Goal: Task Accomplishment & Management: Complete application form

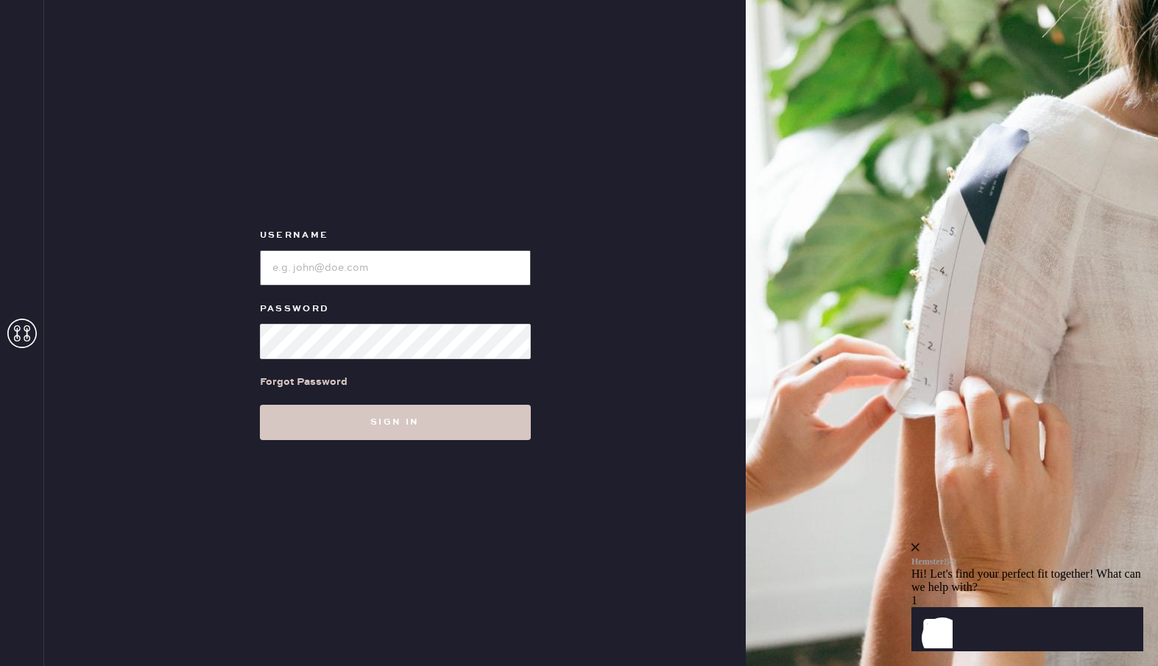
click at [421, 282] on input "loginName" at bounding box center [395, 267] width 271 height 35
paste input "reformationsoho"
type input "reformationsoho"
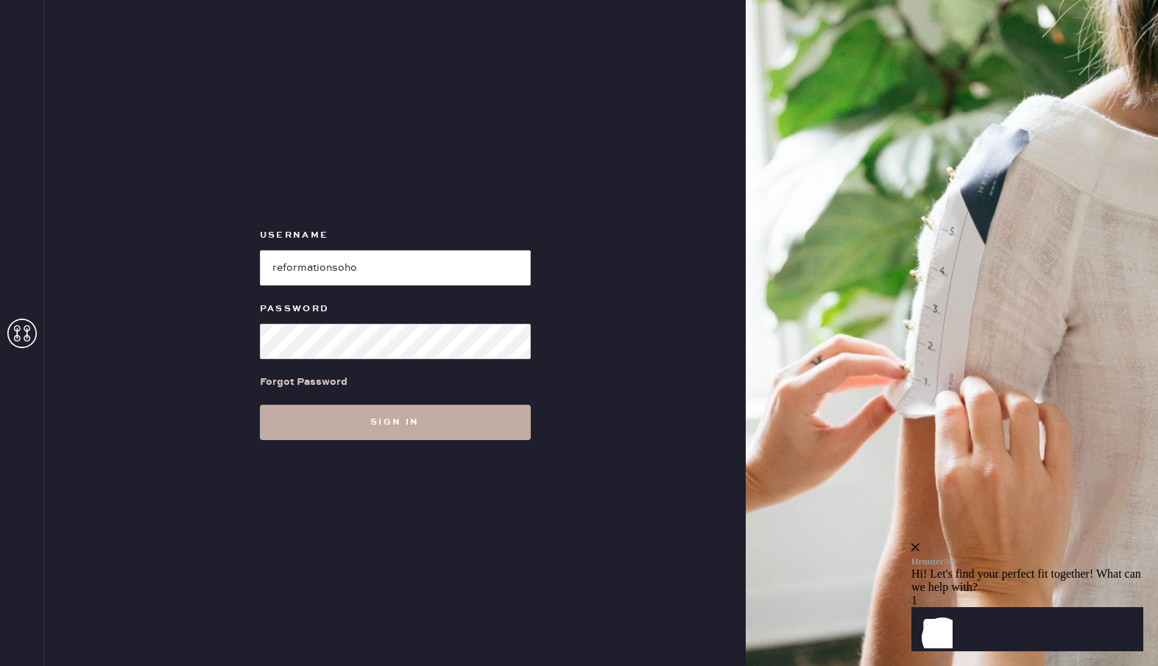
click at [346, 423] on button "Sign in" at bounding box center [395, 422] width 271 height 35
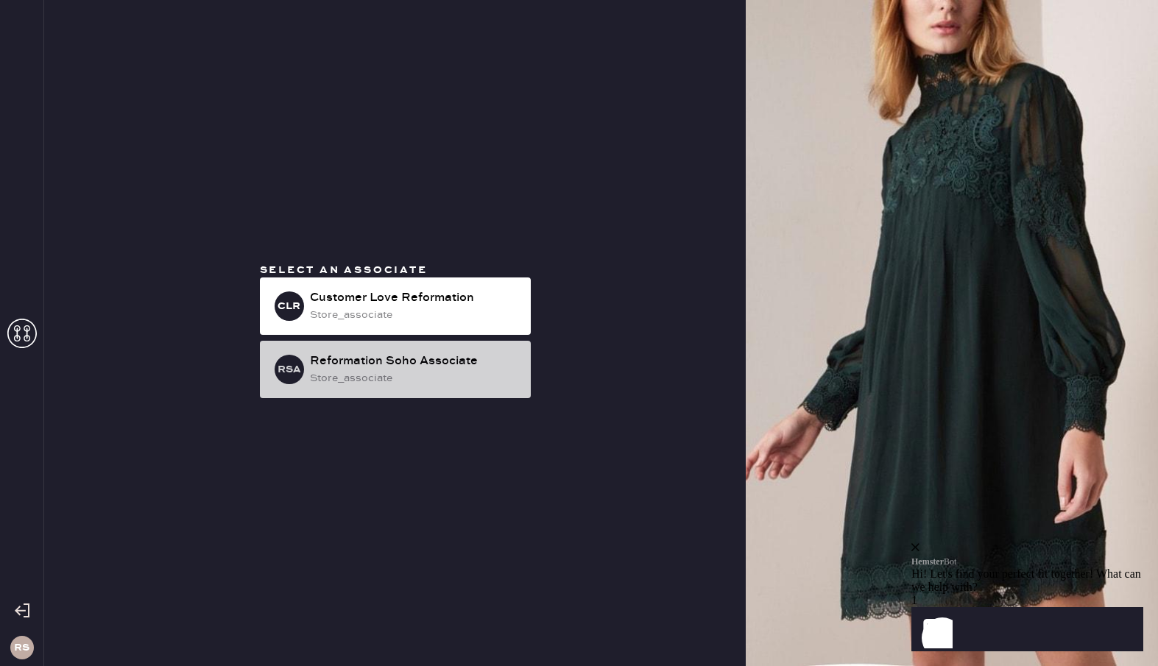
click at [443, 349] on div "RSA Reformation Soho Associate store_associate" at bounding box center [395, 369] width 271 height 57
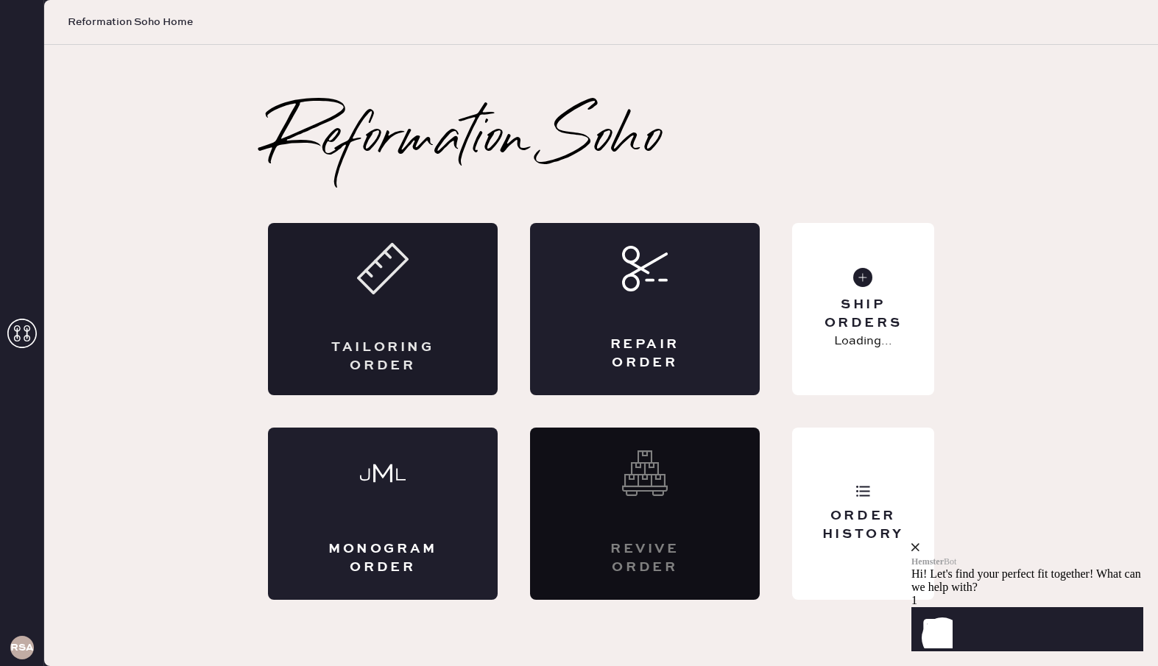
click at [440, 317] on div "Tailoring Order" at bounding box center [383, 309] width 230 height 172
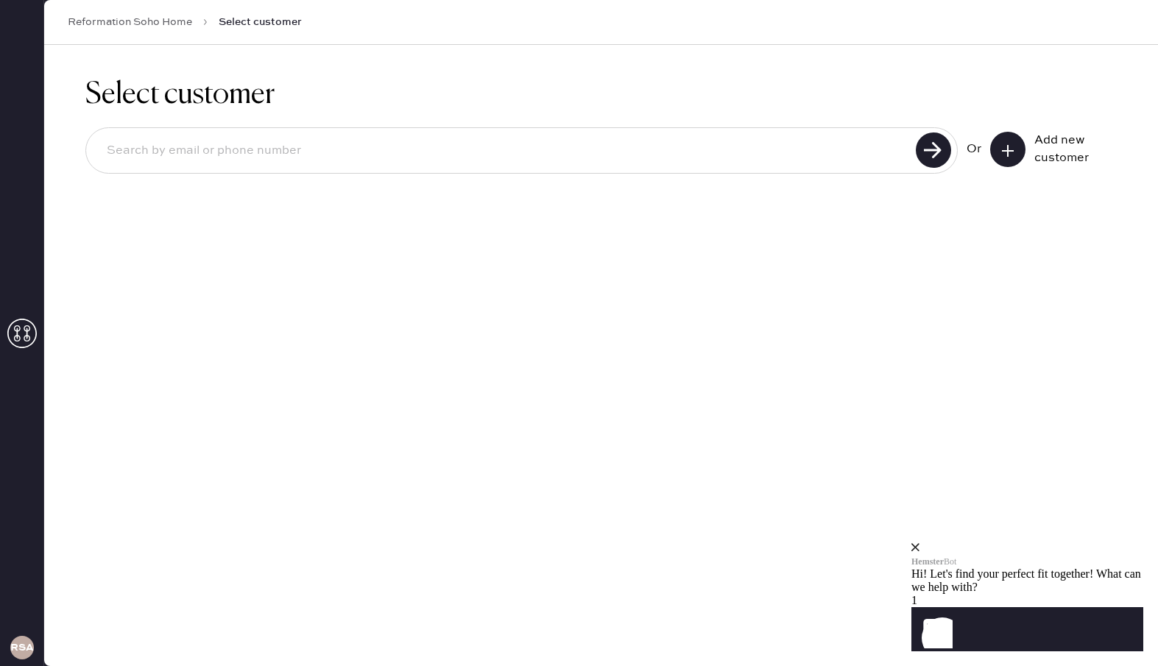
click at [1003, 136] on button at bounding box center [1007, 149] width 35 height 35
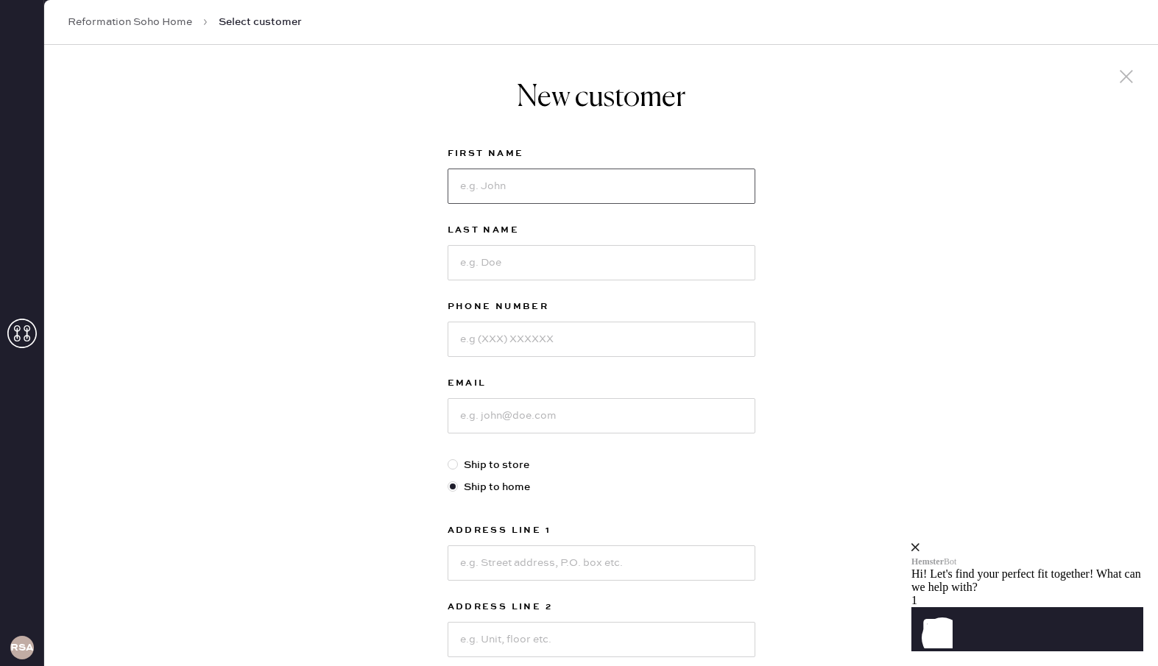
click at [683, 200] on input at bounding box center [602, 186] width 308 height 35
type input "[PERSON_NAME]"
click at [660, 270] on input at bounding box center [602, 262] width 308 height 35
type input "[PERSON_NAME]"
click at [635, 334] on input at bounding box center [602, 339] width 308 height 35
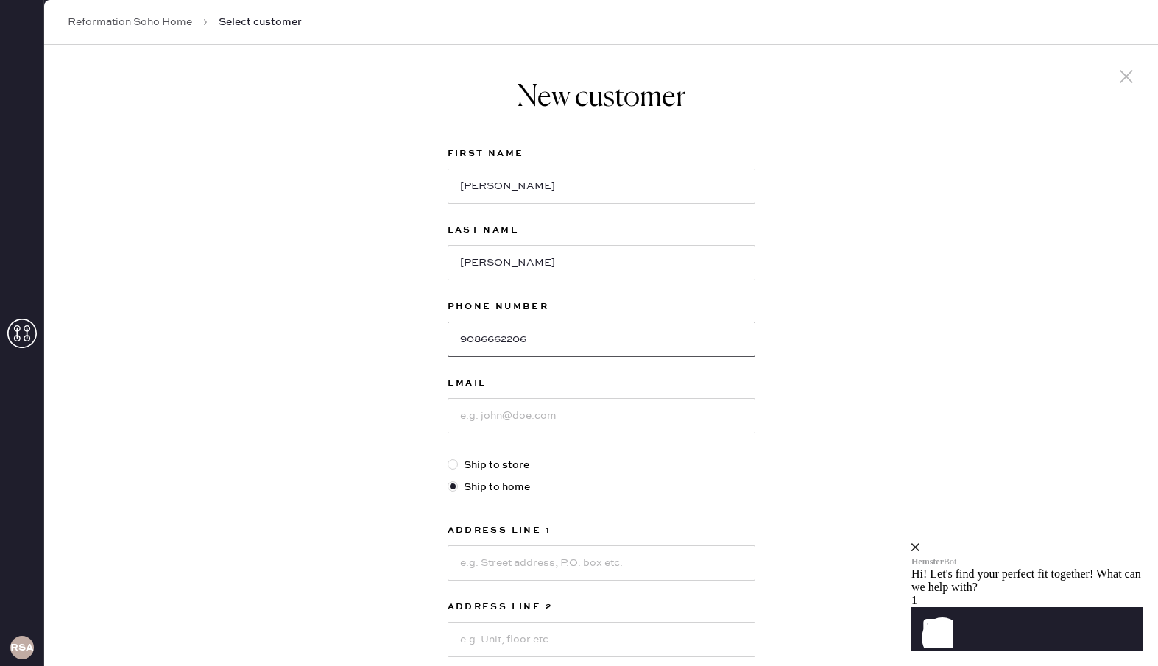
type input "9086662206"
click at [639, 409] on input at bounding box center [602, 415] width 308 height 35
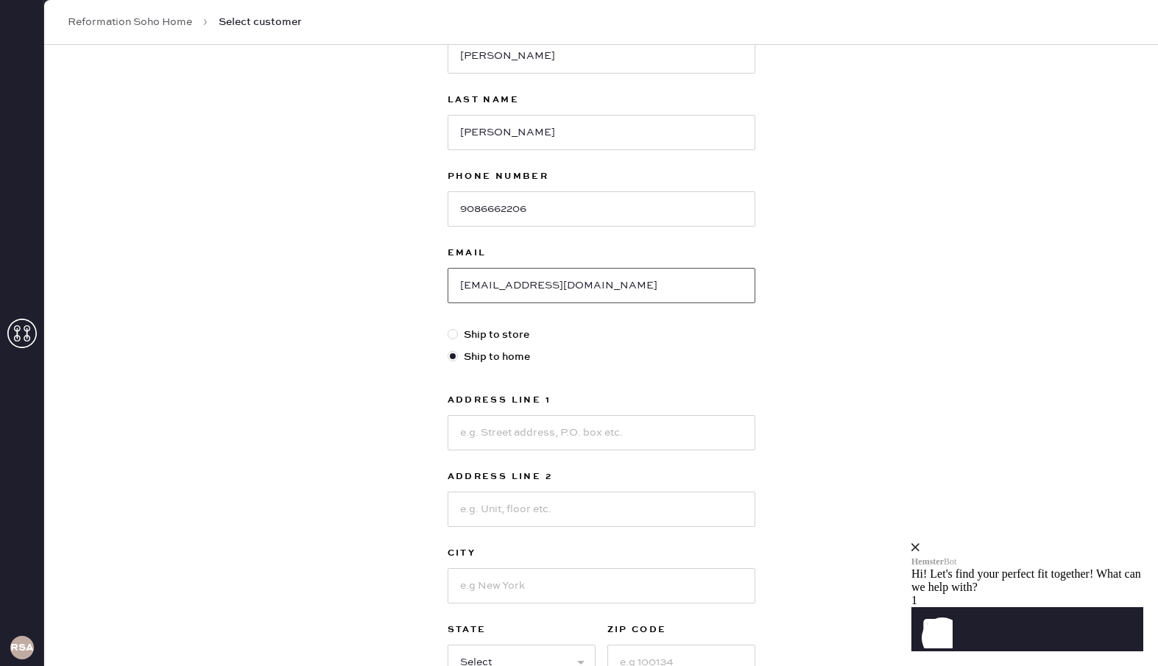
scroll to position [131, 0]
type input "[EMAIL_ADDRESS][DOMAIN_NAME]"
click at [580, 423] on input at bounding box center [602, 432] width 308 height 35
type input "[STREET_ADDRESS][PERSON_NAME]"
click at [574, 573] on input at bounding box center [602, 585] width 308 height 35
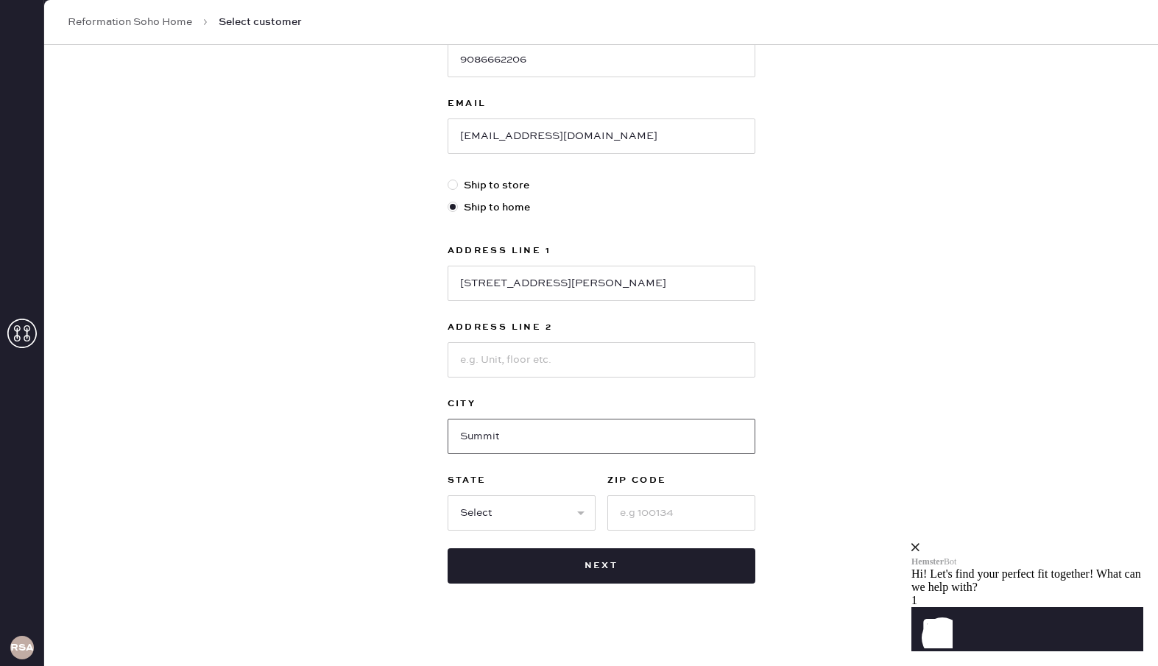
scroll to position [292, 0]
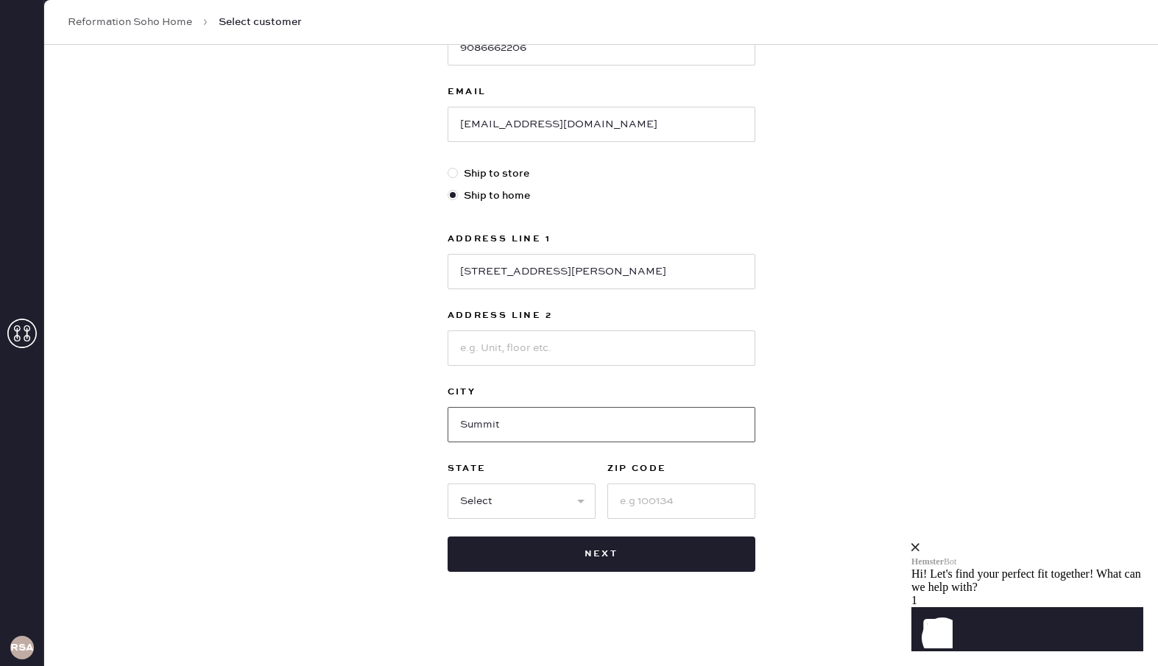
type input "Summit"
click at [521, 502] on select "Select AK AL AR AZ CA CO CT [GEOGRAPHIC_DATA] DE FL [GEOGRAPHIC_DATA] HI [GEOGR…" at bounding box center [522, 501] width 148 height 35
select select "NJ"
click at [658, 502] on input at bounding box center [682, 501] width 148 height 35
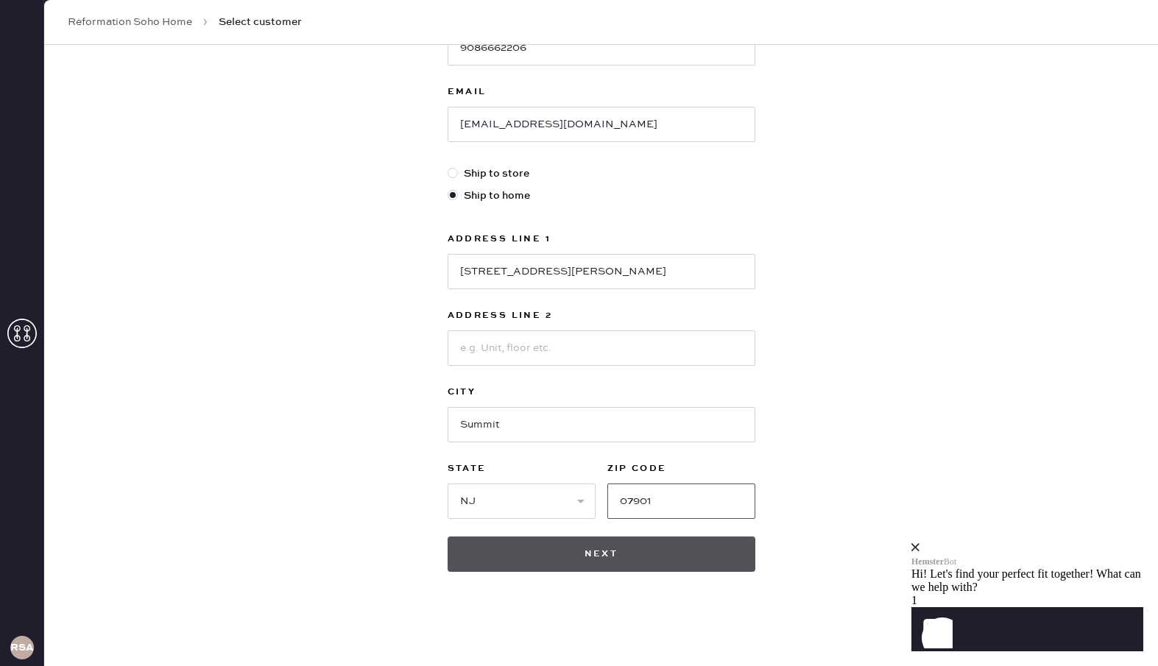
type input "07901"
click at [653, 546] on button "Next" at bounding box center [602, 554] width 308 height 35
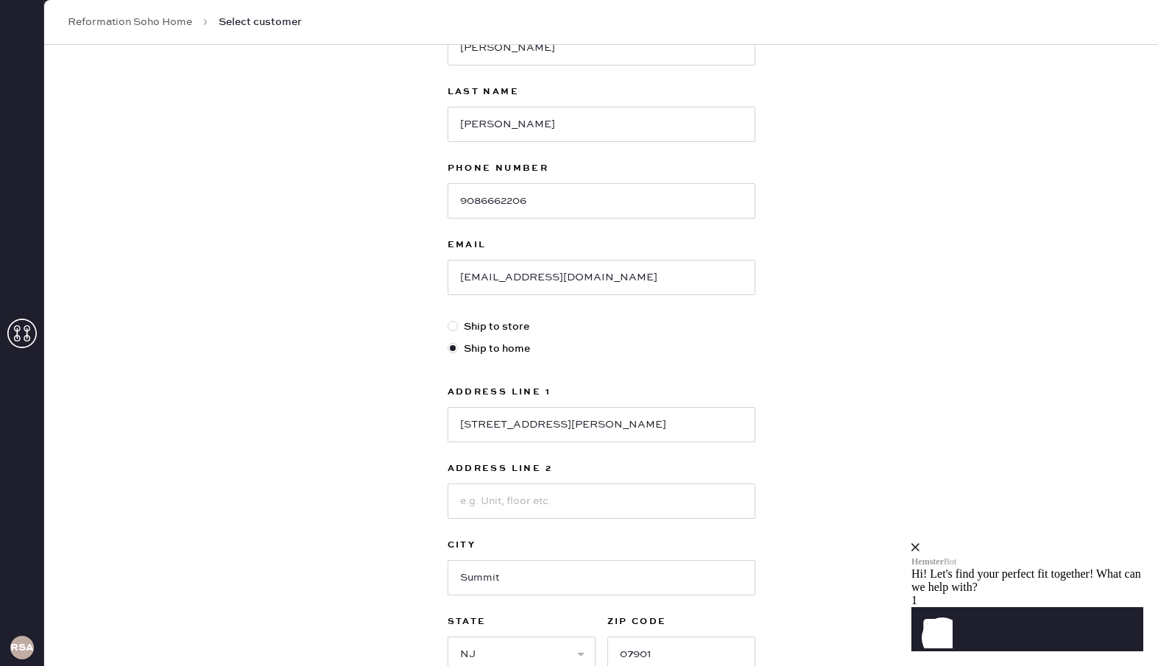
scroll to position [23, 0]
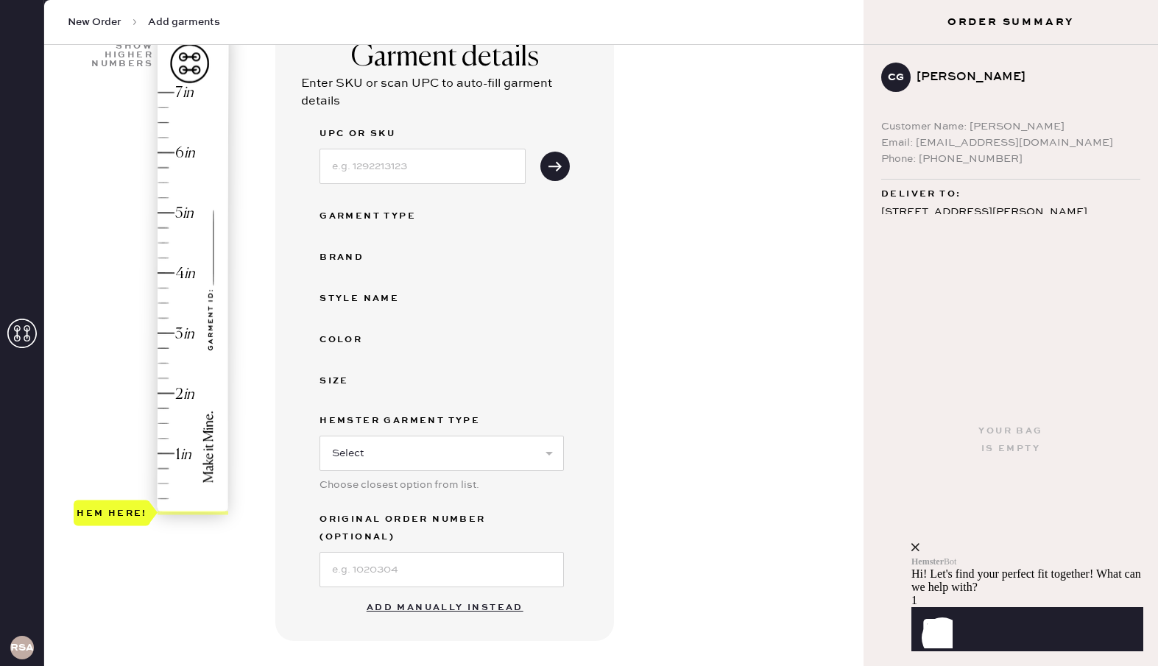
scroll to position [124, 0]
click at [454, 598] on button "Add manually instead" at bounding box center [445, 608] width 175 height 29
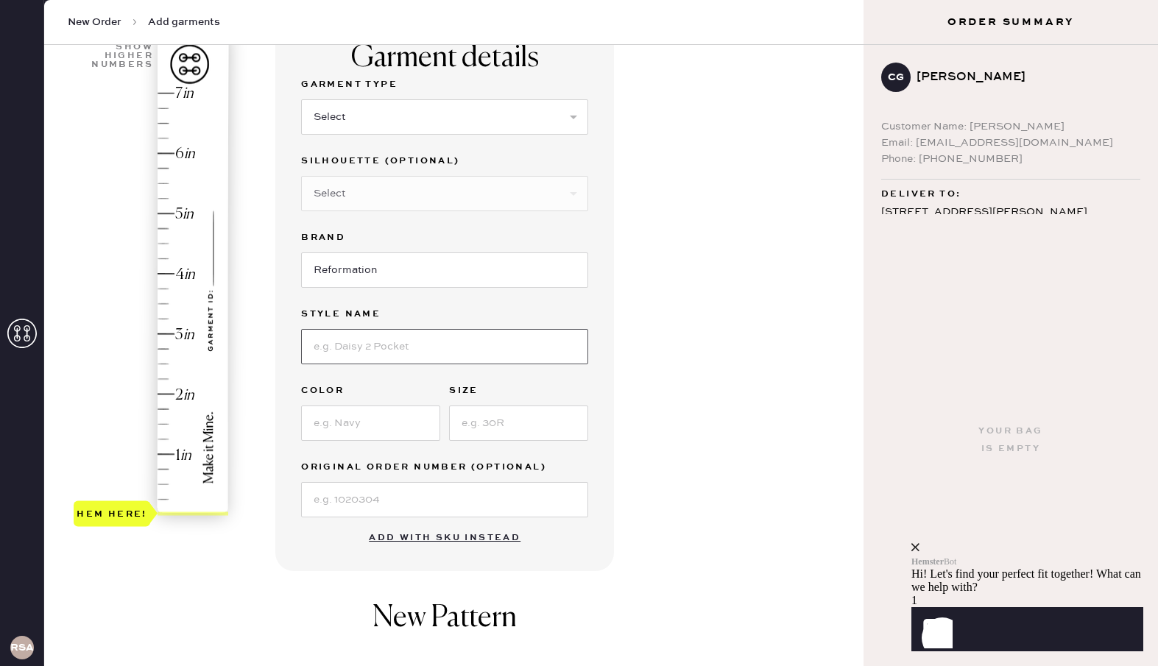
click at [408, 355] on input at bounding box center [444, 346] width 287 height 35
type input "[PERSON_NAME] low rise slouchy wide leg"
click at [346, 431] on input at bounding box center [370, 423] width 139 height 35
type input "sun faded"
click at [489, 430] on input at bounding box center [518, 423] width 139 height 35
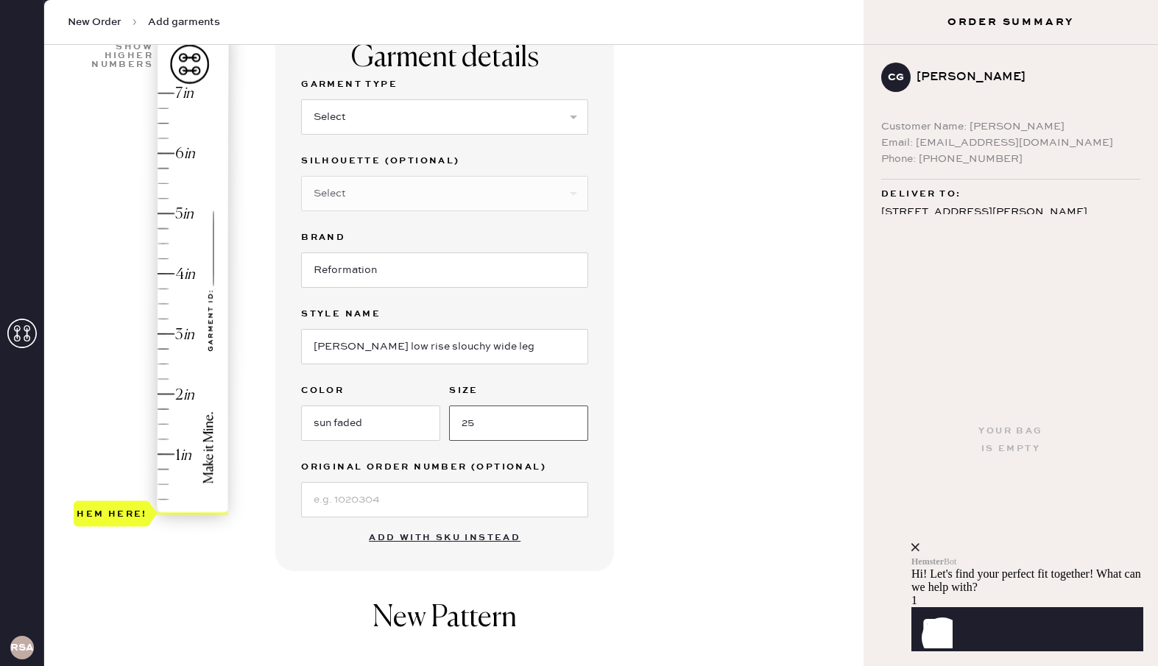
type input "25"
click at [468, 493] on input at bounding box center [444, 499] width 287 height 35
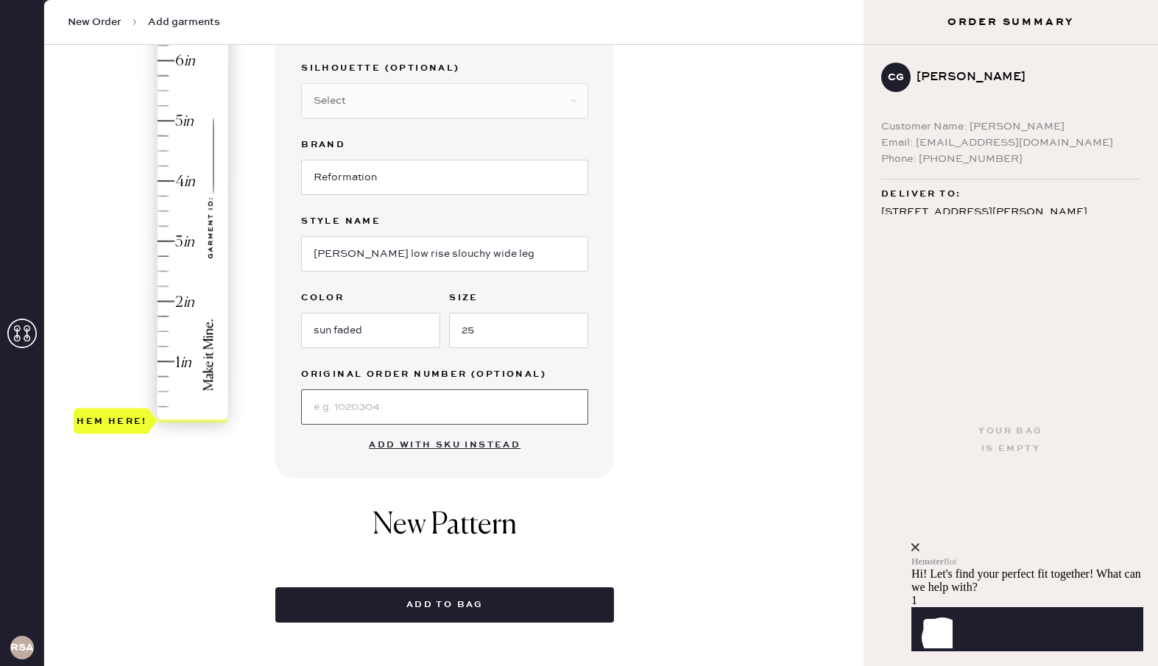
scroll to position [218, 0]
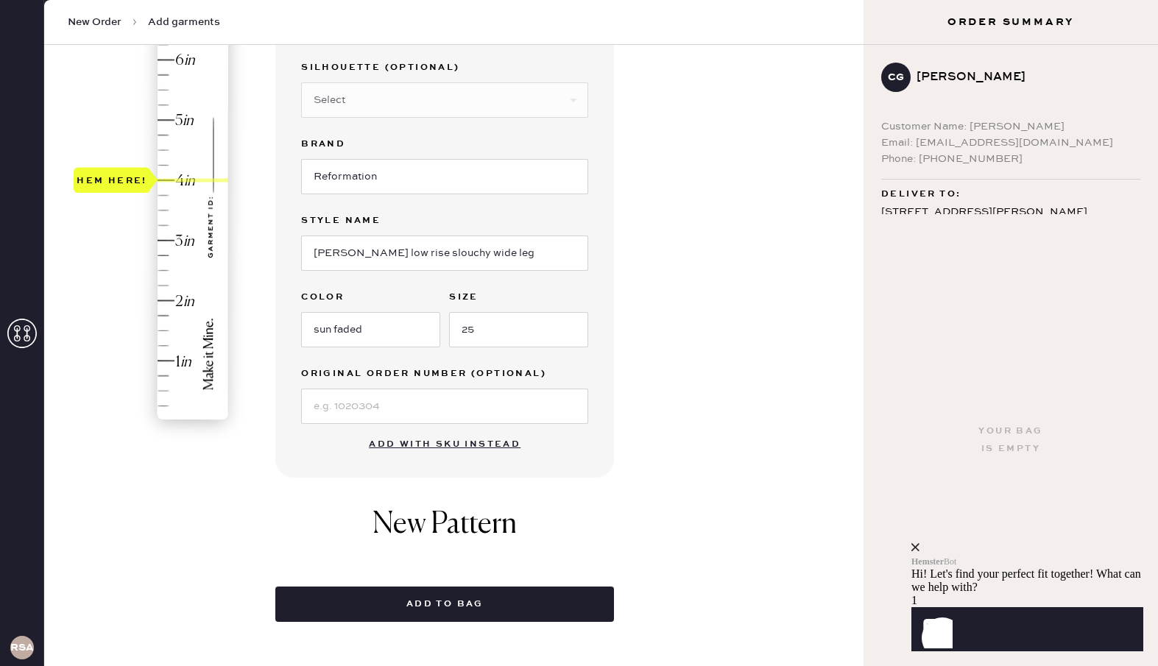
drag, startPoint x: 126, startPoint y: 416, endPoint x: 163, endPoint y: 183, distance: 236.3
click at [163, 183] on div "Hem here!" at bounding box center [152, 210] width 157 height 434
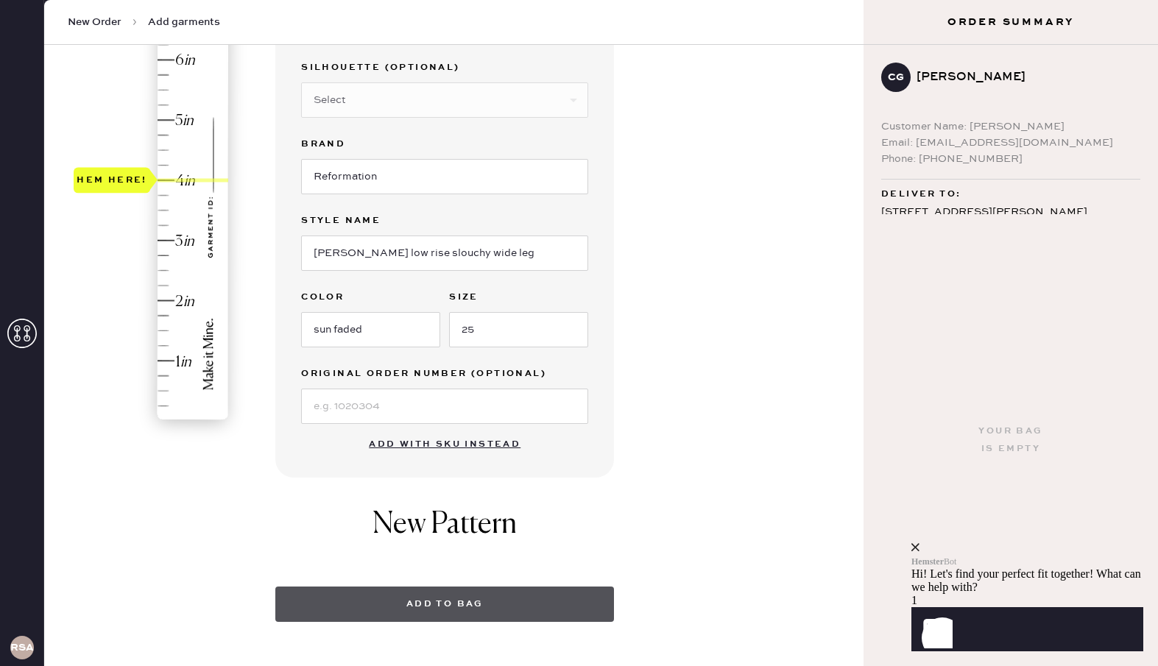
click at [400, 605] on button "Add to bag" at bounding box center [444, 604] width 339 height 35
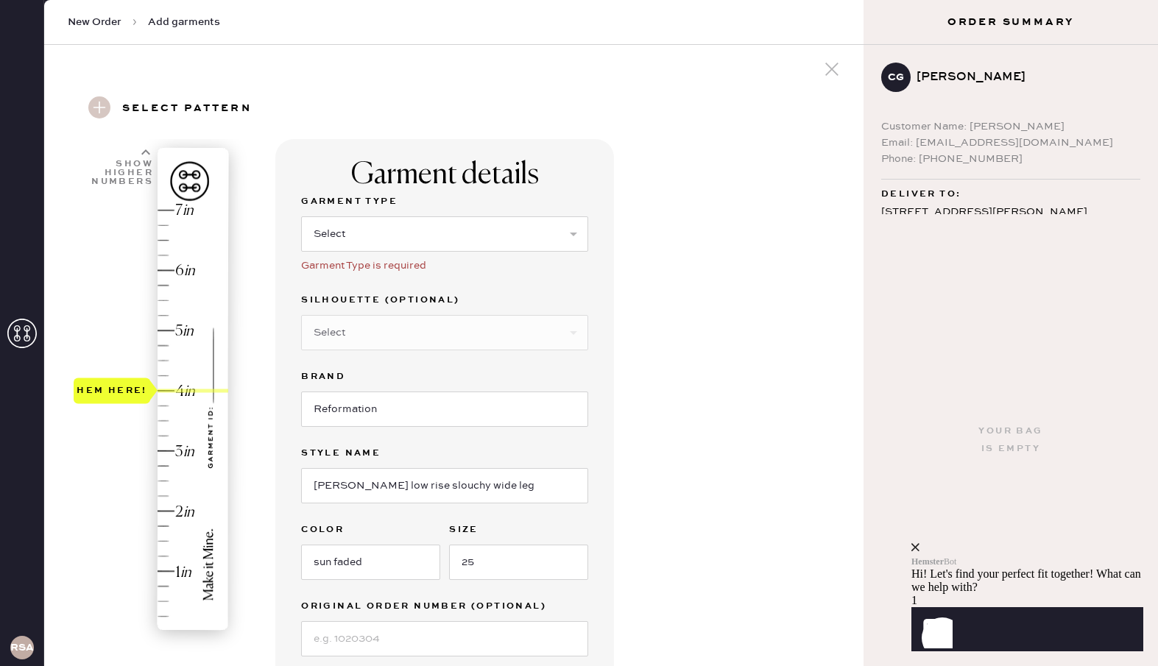
scroll to position [3, 0]
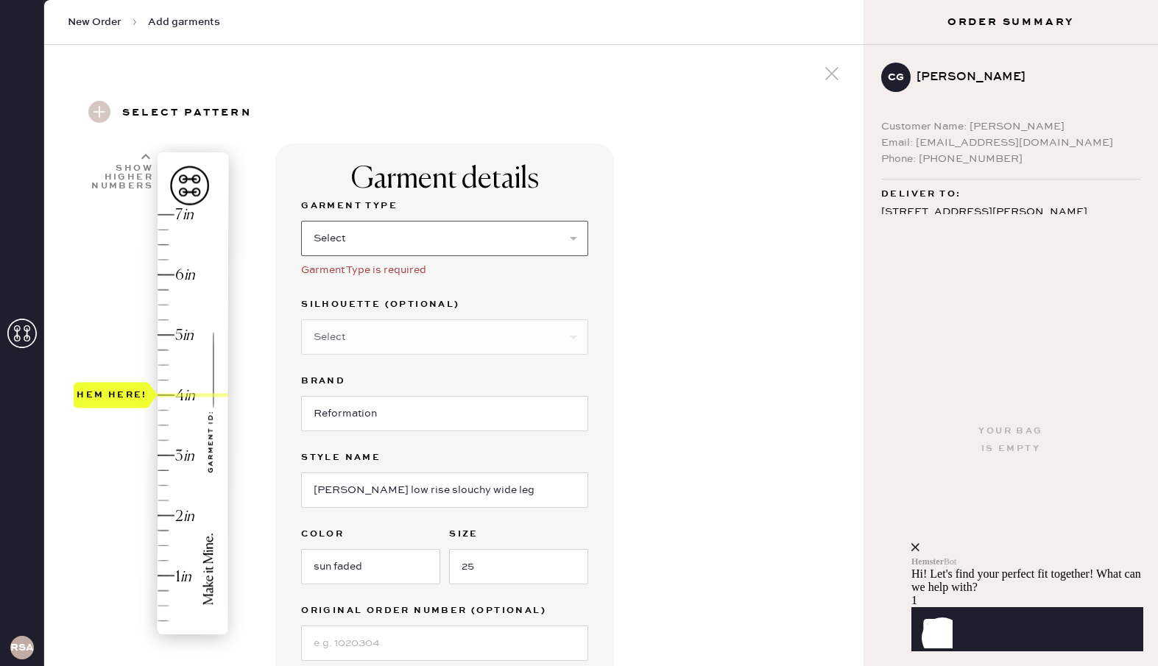
click at [475, 236] on select "Select Basic Skirt Jeans Leggings Pants Shorts Basic Sleeved Dress Basic Sleeve…" at bounding box center [444, 238] width 287 height 35
select select "2"
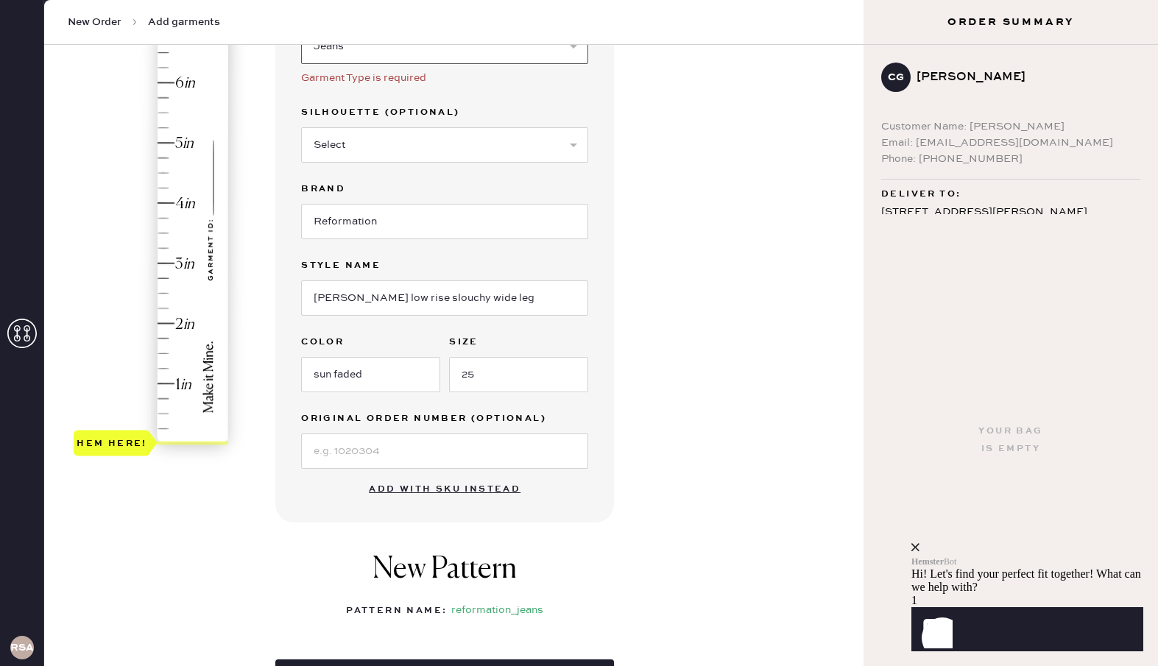
scroll to position [255, 0]
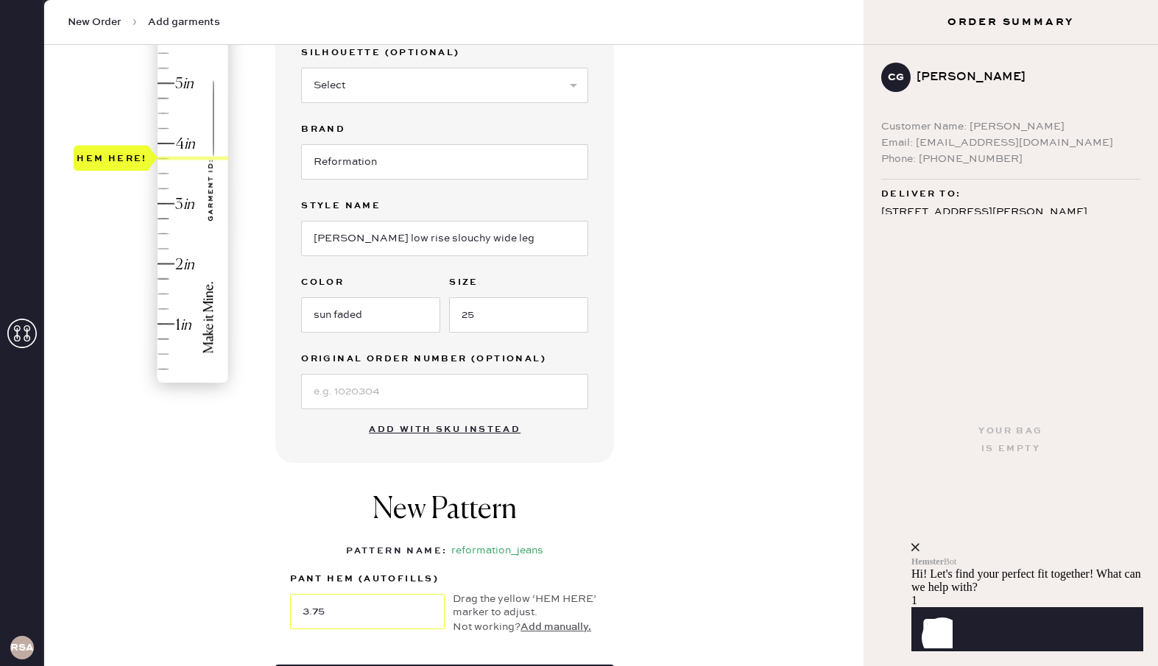
type input "4"
drag, startPoint x: 99, startPoint y: 385, endPoint x: 104, endPoint y: 149, distance: 235.7
click at [104, 149] on div "Hem here!" at bounding box center [112, 144] width 71 height 18
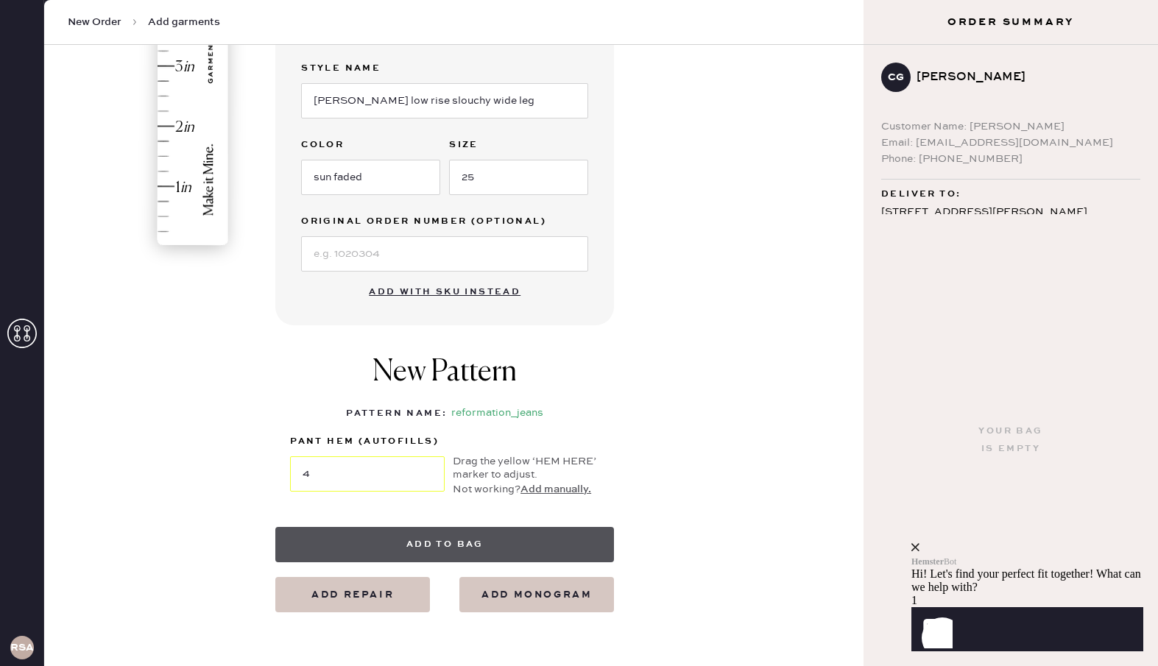
scroll to position [393, 0]
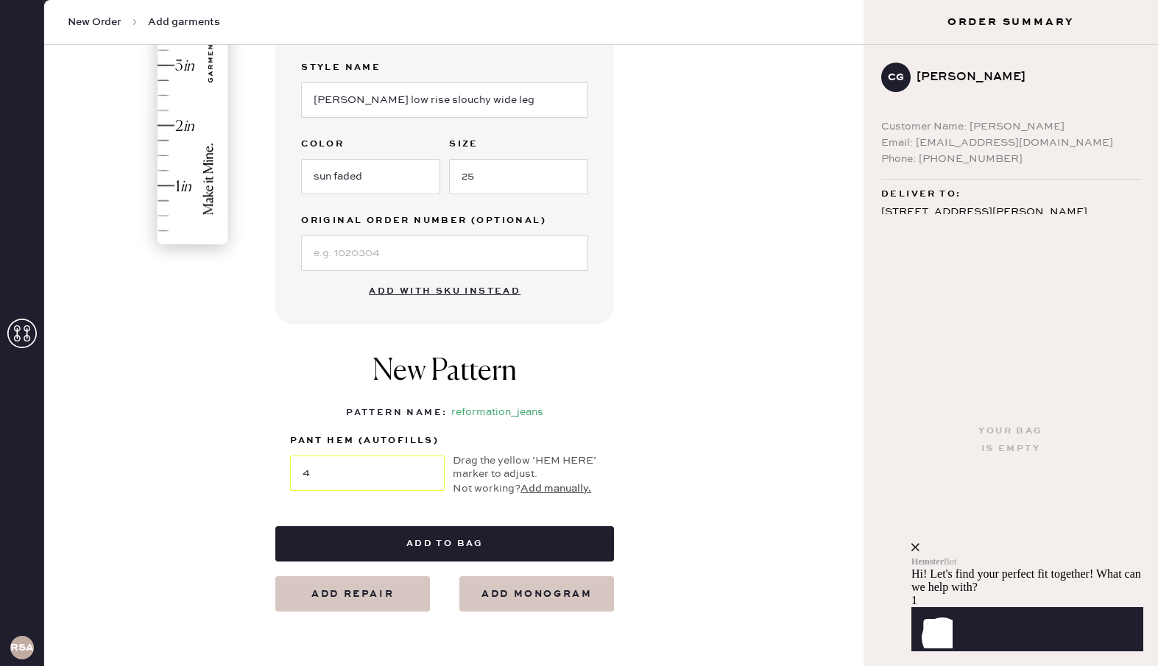
click at [547, 543] on button "Add to bag" at bounding box center [444, 544] width 339 height 35
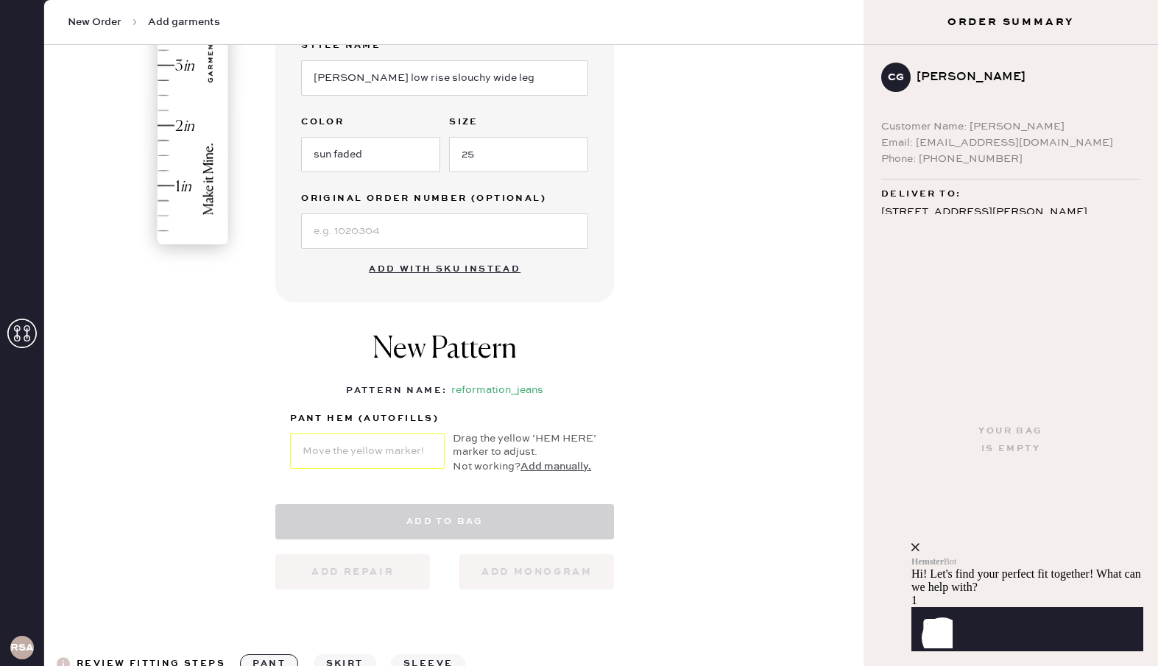
select select "2"
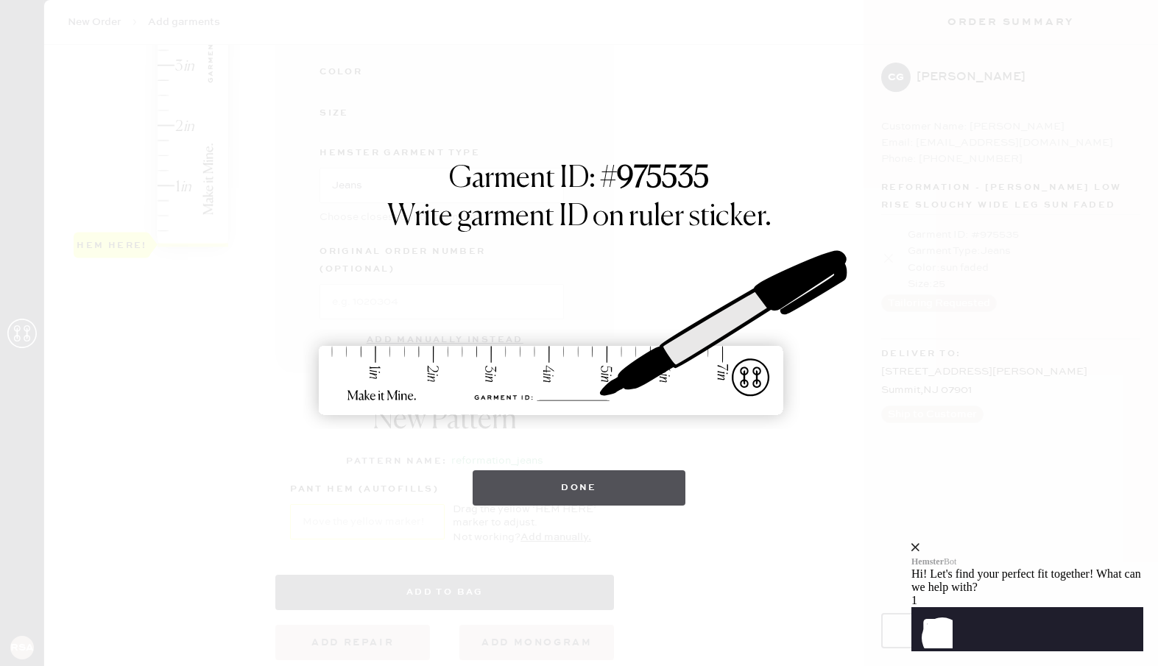
click at [648, 484] on button "Done" at bounding box center [579, 488] width 213 height 35
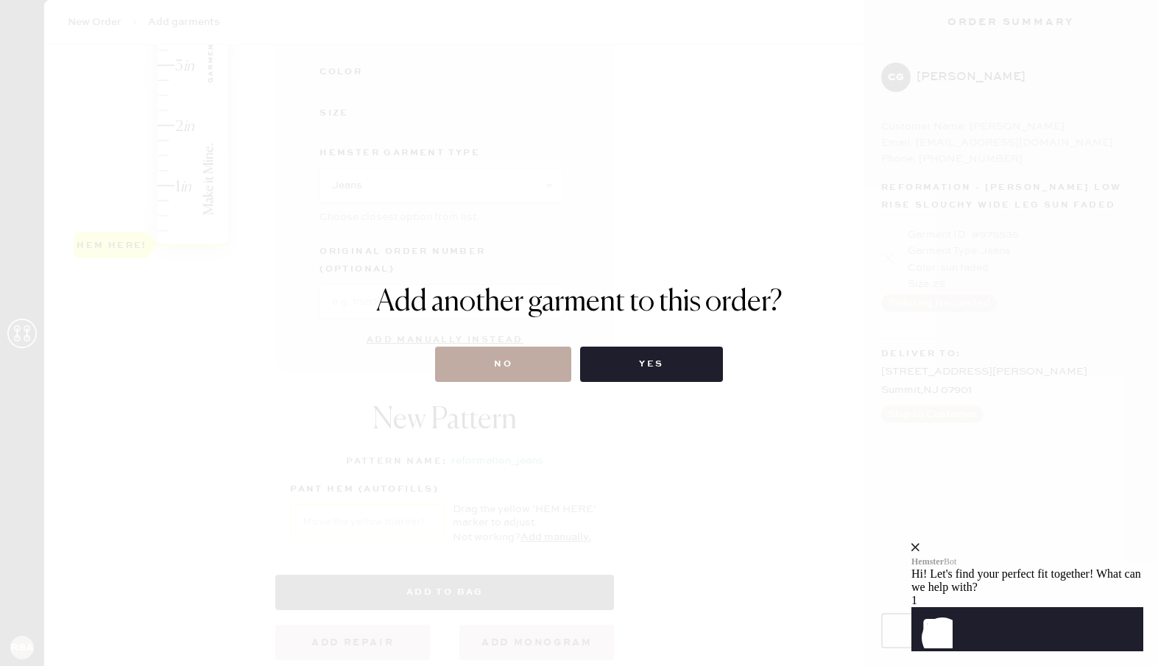
click at [517, 378] on button "No" at bounding box center [503, 364] width 136 height 35
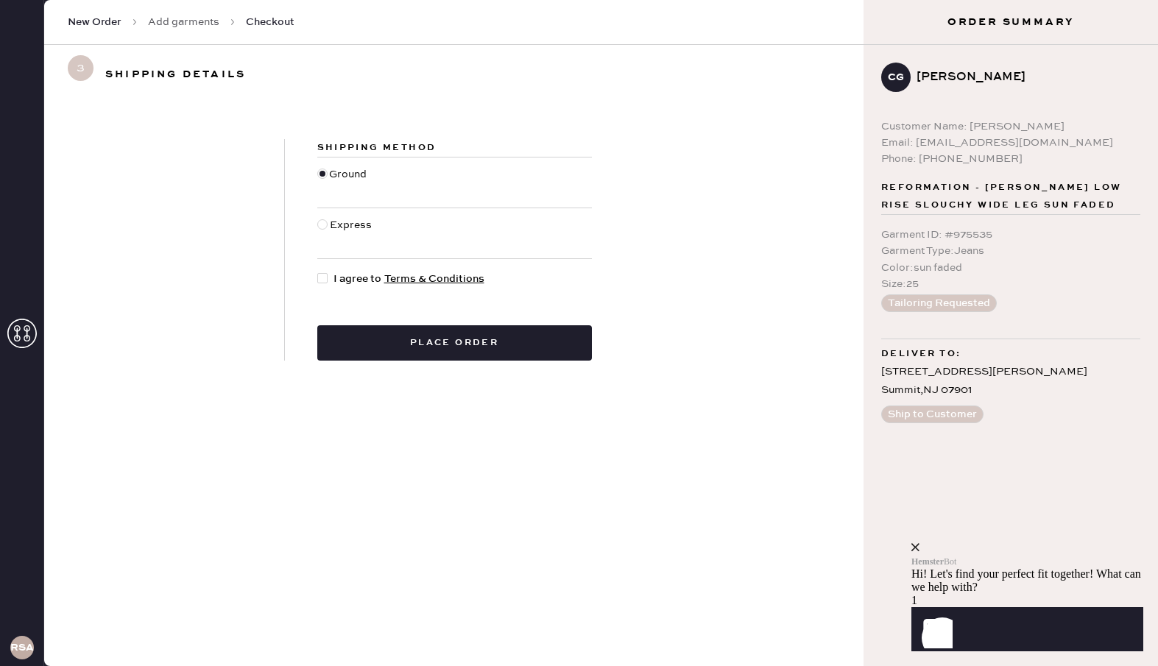
click at [324, 275] on div at bounding box center [322, 278] width 10 height 10
click at [318, 272] on input "I agree to Terms & Conditions" at bounding box center [317, 271] width 1 height 1
checkbox input "true"
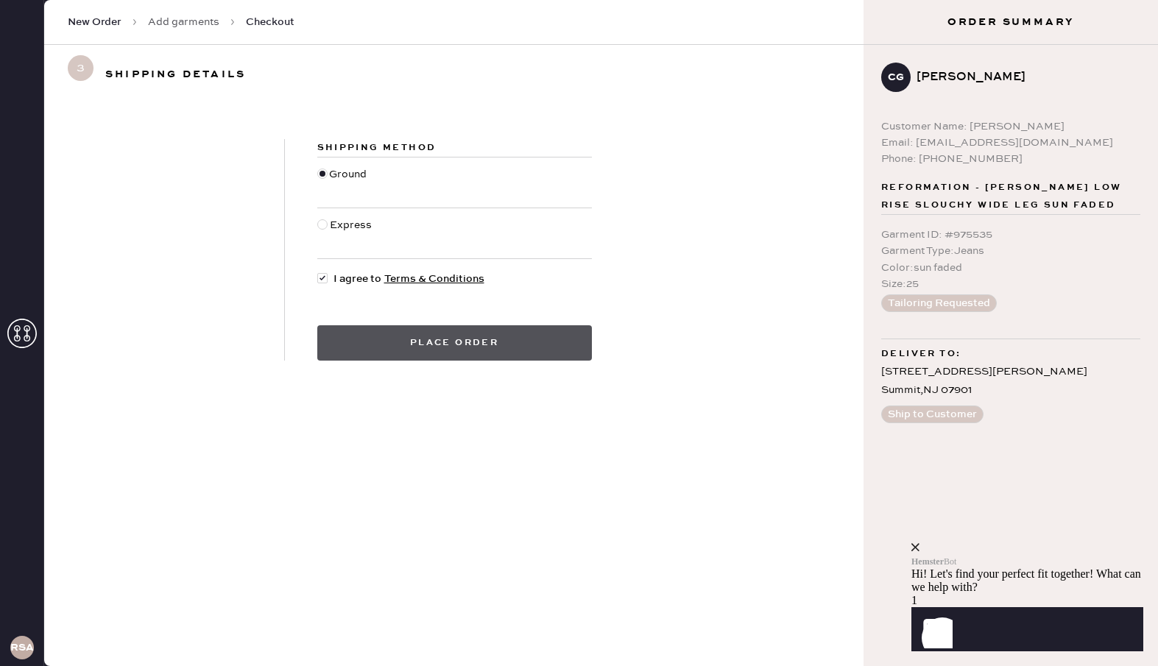
click at [354, 344] on button "Place order" at bounding box center [454, 342] width 275 height 35
